Goal: Transaction & Acquisition: Download file/media

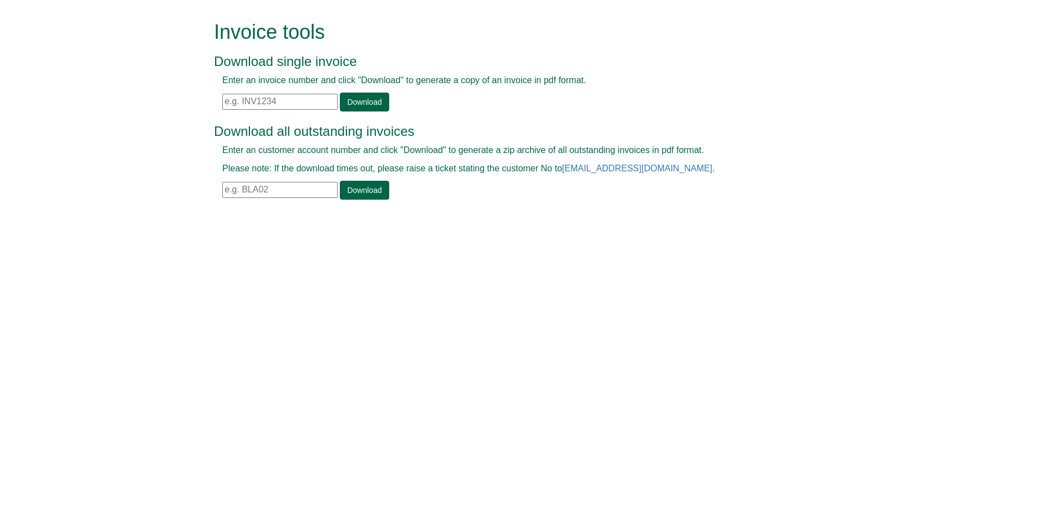
drag, startPoint x: 275, startPoint y: 185, endPoint x: 213, endPoint y: 177, distance: 62.6
click at [213, 177] on div "Invoice tools Download single invoice Enter an invoice number and click "Downlo…" at bounding box center [530, 111] width 648 height 223
drag, startPoint x: 226, startPoint y: 185, endPoint x: 301, endPoint y: 200, distance: 77.0
click at [301, 200] on div "Download all outstanding invoices Enter an customer account number and click "D…" at bounding box center [517, 157] width 607 height 88
click at [366, 188] on link "Download" at bounding box center [364, 190] width 49 height 19
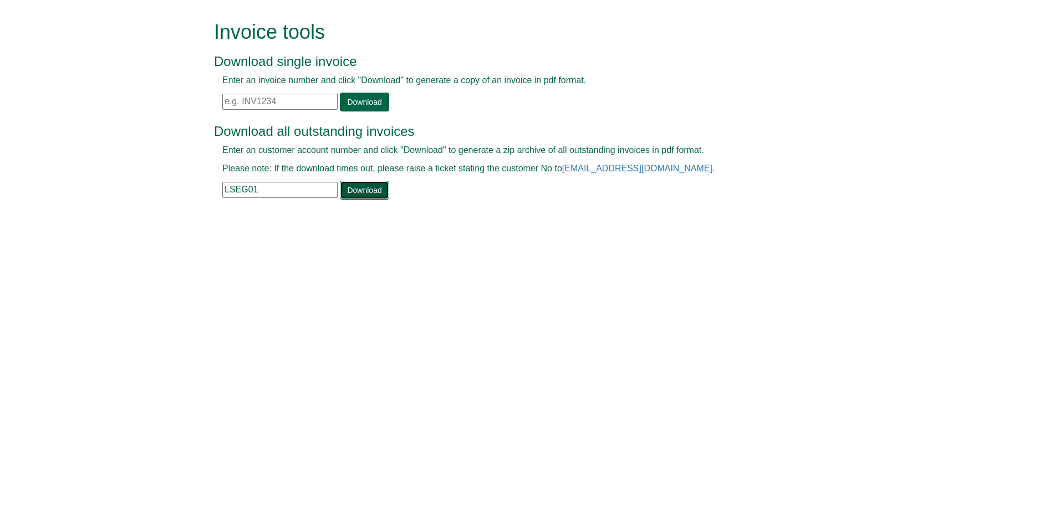
click at [354, 192] on link "Download" at bounding box center [364, 190] width 49 height 19
click at [251, 187] on input "LSEG01" at bounding box center [279, 190] width 115 height 16
type input "LSEG001"
click at [370, 190] on link "Download" at bounding box center [364, 190] width 49 height 19
drag, startPoint x: 285, startPoint y: 98, endPoint x: 227, endPoint y: 99, distance: 58.2
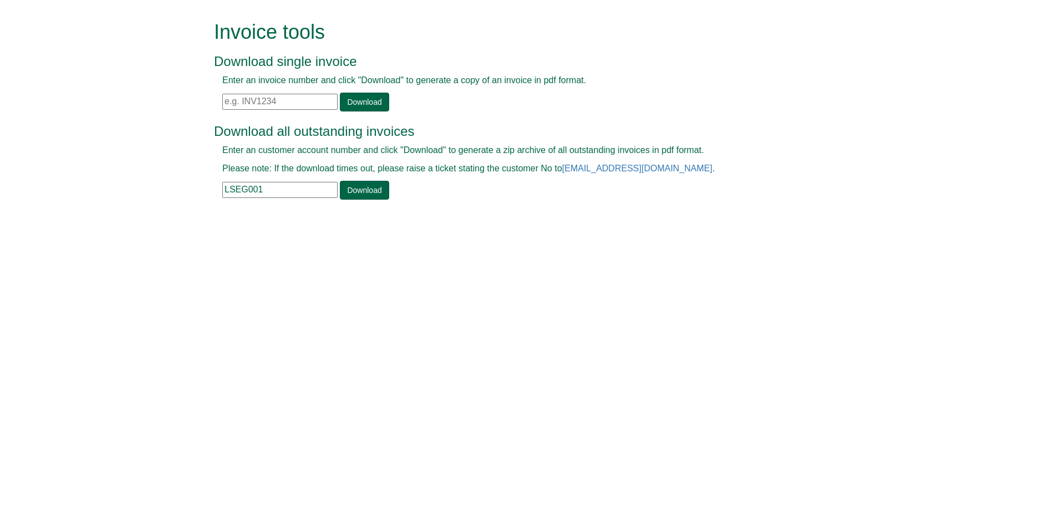
click at [227, 99] on input "text" at bounding box center [279, 102] width 115 height 16
paste input "INV1127499"
type input "INV1127499"
click at [354, 103] on link "Download" at bounding box center [364, 102] width 49 height 19
drag, startPoint x: 283, startPoint y: 99, endPoint x: 206, endPoint y: 100, distance: 77.0
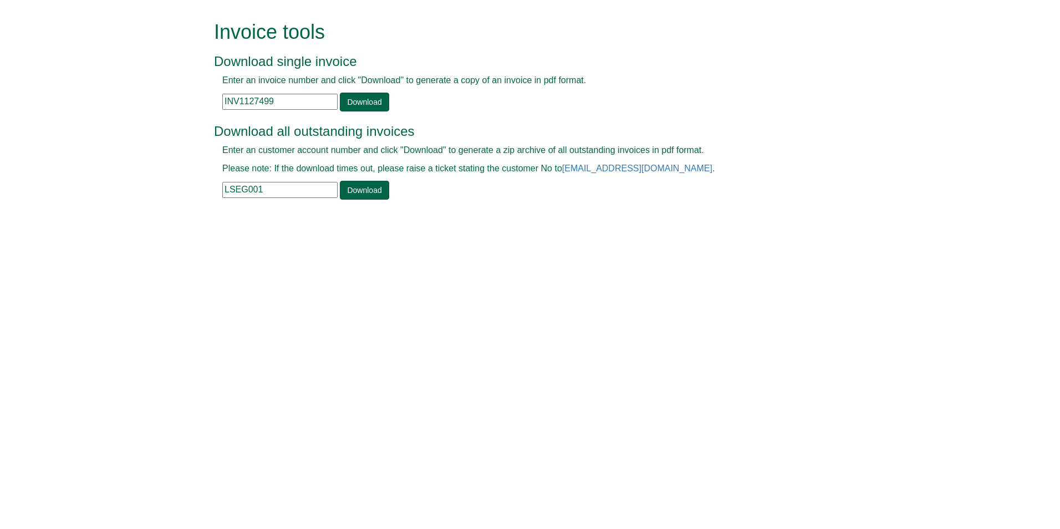
click at [206, 100] on div "Invoice tools Download single invoice Enter an invoice number and click "Downlo…" at bounding box center [530, 111] width 648 height 223
type input "INV1389301"
click at [366, 96] on link "Download" at bounding box center [364, 102] width 49 height 19
drag, startPoint x: 279, startPoint y: 103, endPoint x: 215, endPoint y: 96, distance: 64.6
click at [215, 96] on div "Enter an invoice number and click "Download" to generate a copy of an invoice i…" at bounding box center [517, 92] width 607 height 37
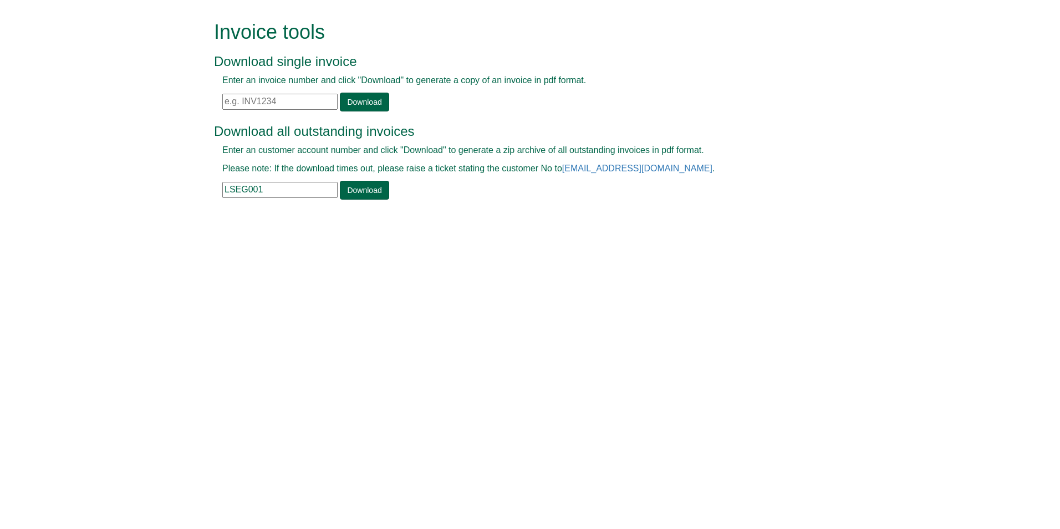
paste input "INV1338548"
type input "INV1338548"
click at [378, 101] on link "Download" at bounding box center [364, 102] width 49 height 19
drag, startPoint x: 265, startPoint y: 192, endPoint x: 221, endPoint y: 181, distance: 45.6
click at [221, 181] on div "Enter an customer account number and click "Download" to generate a zip archive…" at bounding box center [517, 171] width 607 height 55
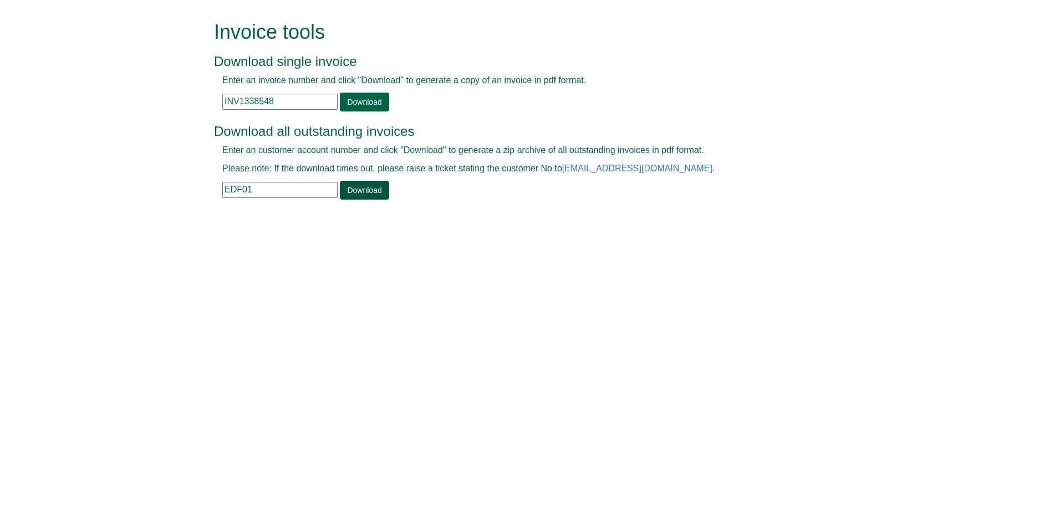
type input "EDF01"
click at [369, 191] on link "Download" at bounding box center [364, 190] width 49 height 19
click at [354, 187] on link "Download" at bounding box center [364, 190] width 49 height 19
click at [369, 186] on link "Download" at bounding box center [364, 190] width 49 height 19
click at [368, 189] on link "Download" at bounding box center [364, 190] width 49 height 19
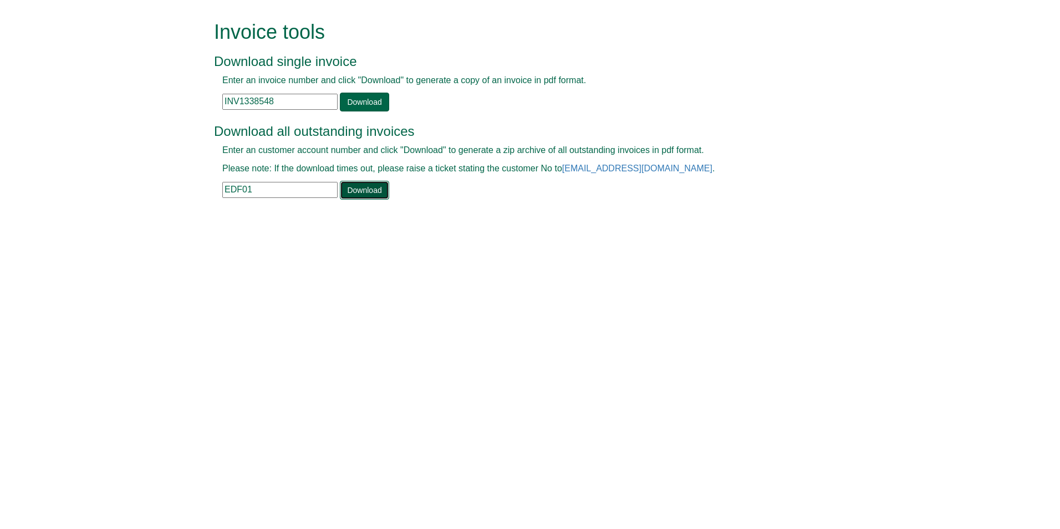
click at [366, 192] on link "Download" at bounding box center [364, 190] width 49 height 19
click at [424, 223] on html "Invoice tools Download single invoice Enter an invoice number and click "Downlo…" at bounding box center [530, 111] width 1060 height 223
drag, startPoint x: 269, startPoint y: 191, endPoint x: 207, endPoint y: 188, distance: 62.1
click at [207, 188] on div "Invoice tools Download single invoice Enter an invoice number and click "Downlo…" at bounding box center [530, 111] width 648 height 223
click at [224, 188] on input "aut01" at bounding box center [279, 190] width 115 height 16
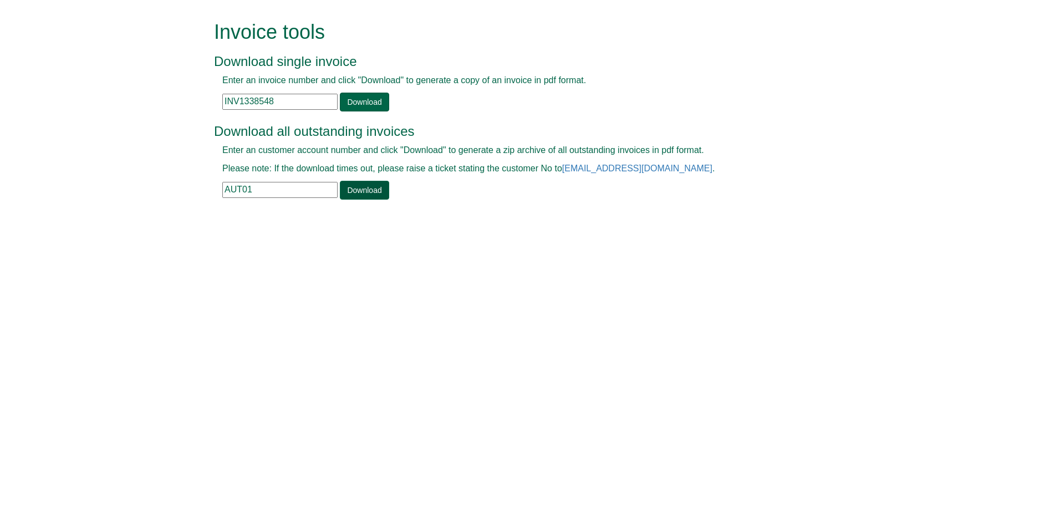
type input "AUT01"
click at [368, 192] on link "Download" at bounding box center [364, 190] width 49 height 19
